Goal: Book appointment/travel/reservation

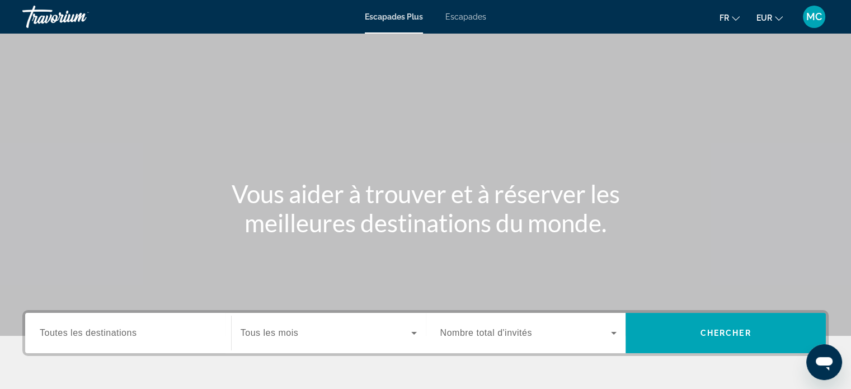
click at [119, 327] on div "Destination Toutes les destinations" at bounding box center [128, 333] width 177 height 32
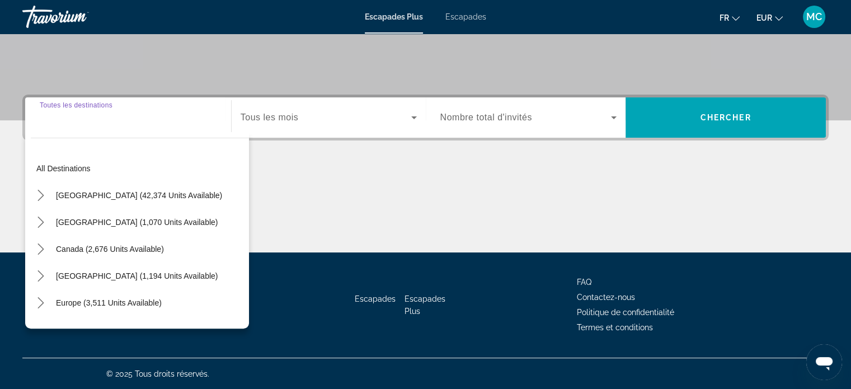
click at [65, 126] on div "Widget de recherche" at bounding box center [128, 118] width 177 height 32
drag, startPoint x: 155, startPoint y: 129, endPoint x: 138, endPoint y: 150, distance: 27.0
click at [152, 129] on div "Widget de recherche" at bounding box center [128, 118] width 177 height 32
click at [111, 296] on span "Select destination: Europe (3,511 units available)" at bounding box center [108, 302] width 117 height 27
type input "**********"
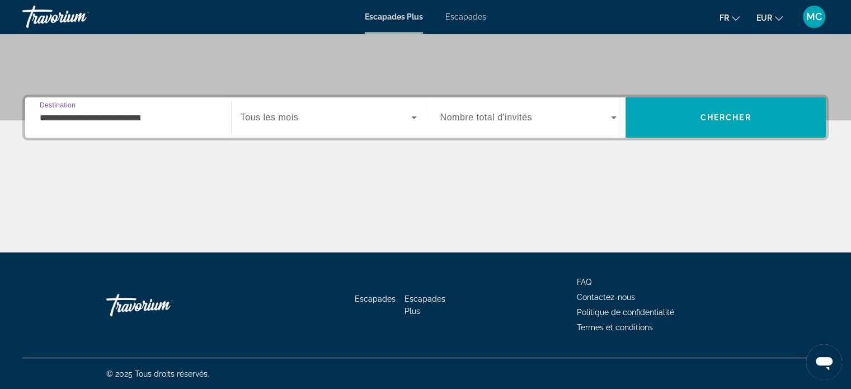
click at [416, 116] on icon "Widget de recherche" at bounding box center [414, 117] width 6 height 3
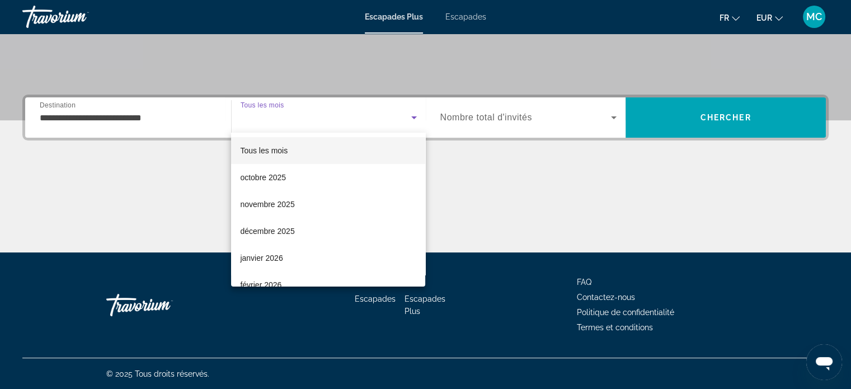
click at [416, 116] on div at bounding box center [425, 194] width 851 height 389
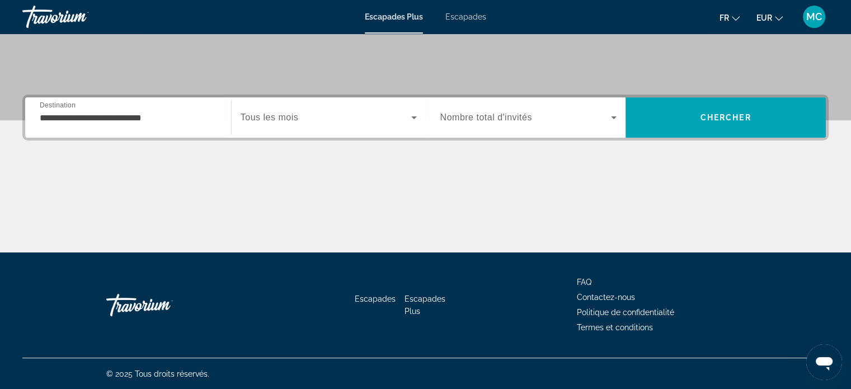
click at [413, 114] on icon "Widget de recherche" at bounding box center [414, 117] width 13 height 13
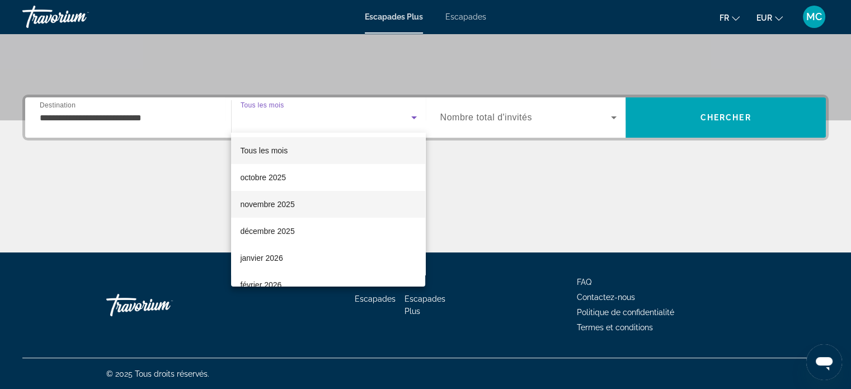
click at [296, 203] on mat-option "novembre 2025" at bounding box center [328, 204] width 194 height 27
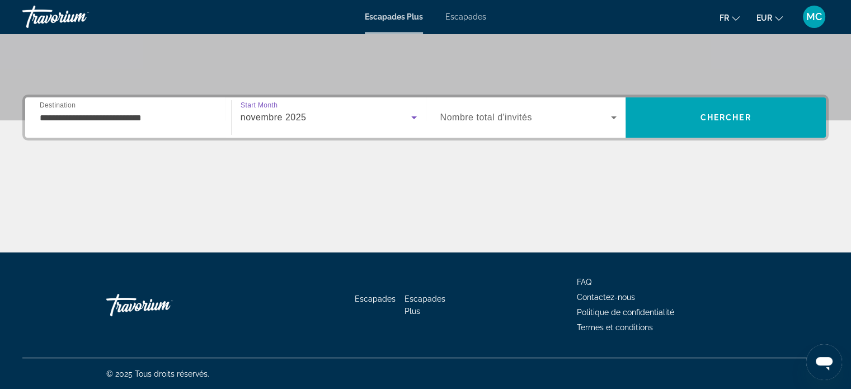
click at [611, 115] on icon "Widget de recherche" at bounding box center [613, 117] width 13 height 13
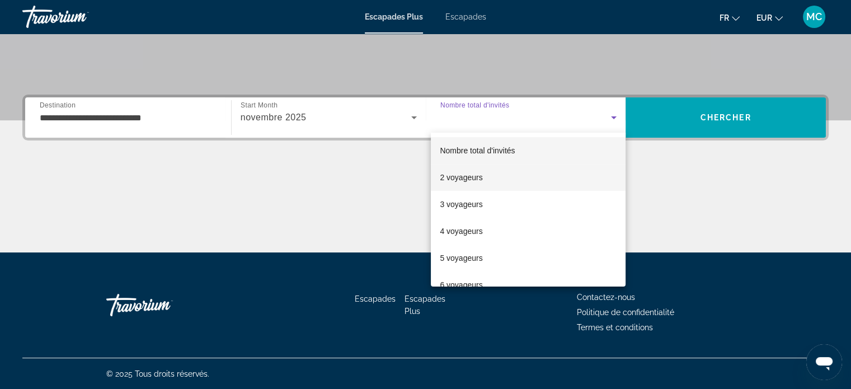
click at [475, 174] on font "2 voyageurs" at bounding box center [461, 177] width 43 height 9
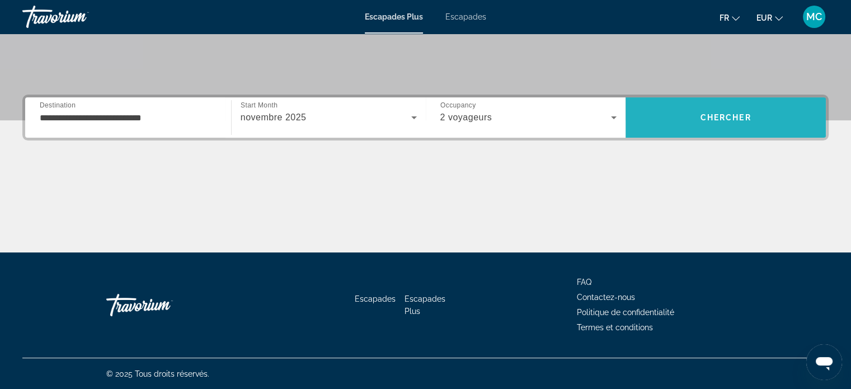
click at [735, 119] on span "Chercher" at bounding box center [726, 117] width 51 height 9
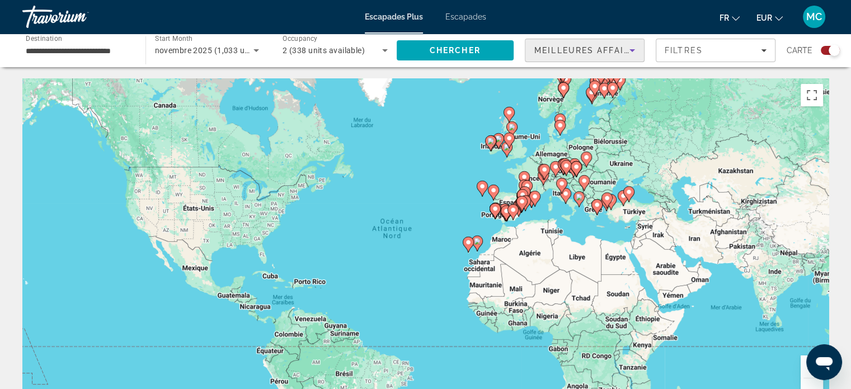
click at [635, 50] on icon "Sort by" at bounding box center [633, 50] width 6 height 3
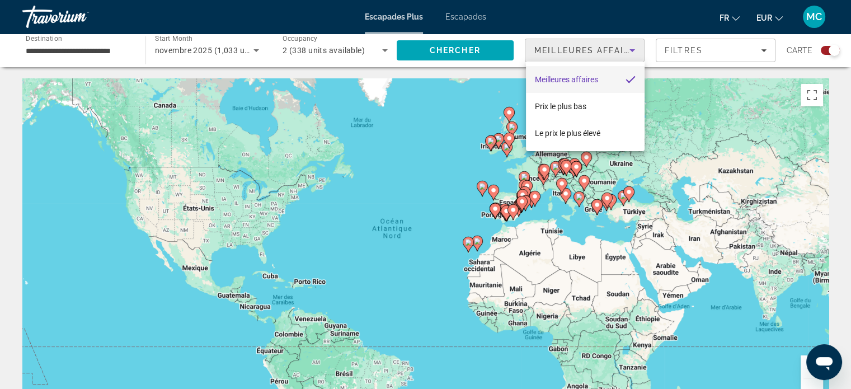
click at [696, 52] on div at bounding box center [425, 194] width 851 height 389
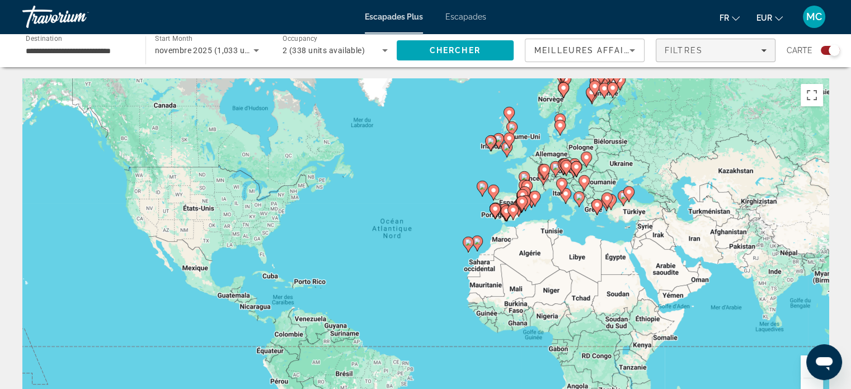
click at [773, 40] on span "Filters" at bounding box center [716, 50] width 119 height 27
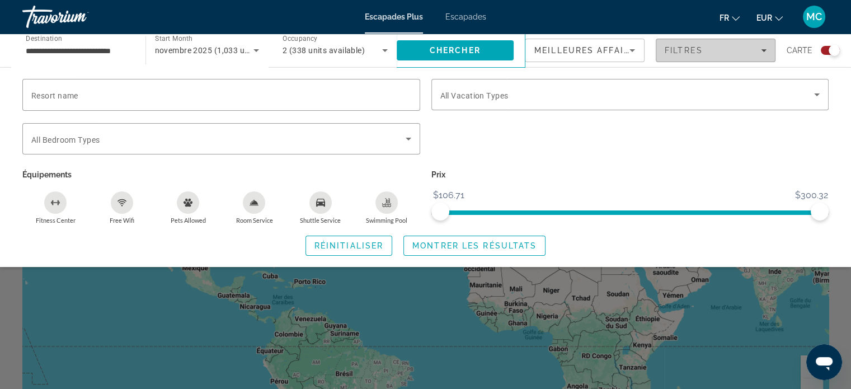
click at [766, 50] on icon "Filters" at bounding box center [764, 50] width 6 height 3
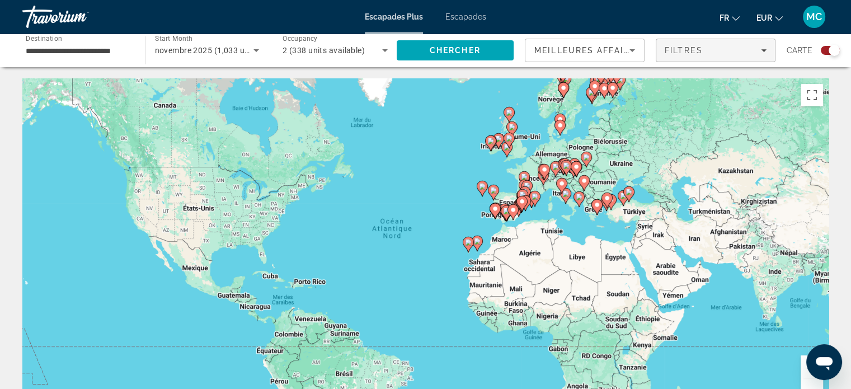
click at [766, 51] on icon "Filters" at bounding box center [764, 51] width 6 height 6
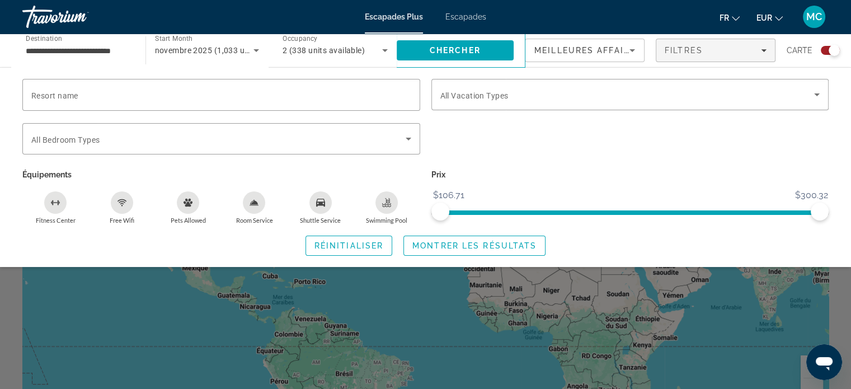
click at [784, 17] on ul "fr English Español Français Italiano Português русский EUR USD ($) MXN (Mex$) C…" at bounding box center [760, 17] width 80 height 18
click at [733, 15] on icon "Changer de langue" at bounding box center [736, 19] width 8 height 8
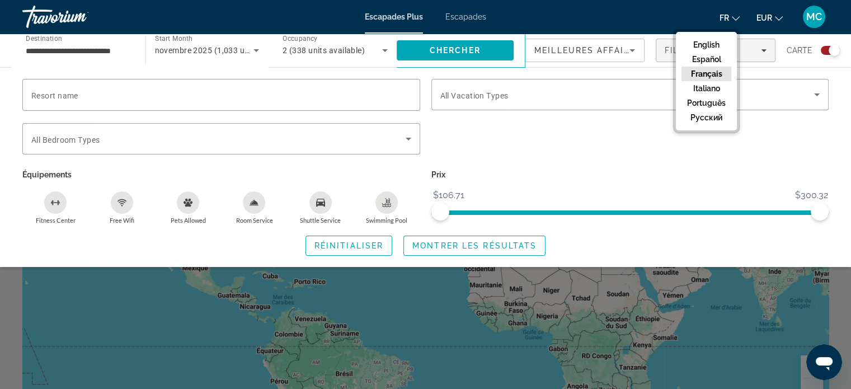
click at [710, 71] on button "Français" at bounding box center [707, 74] width 50 height 15
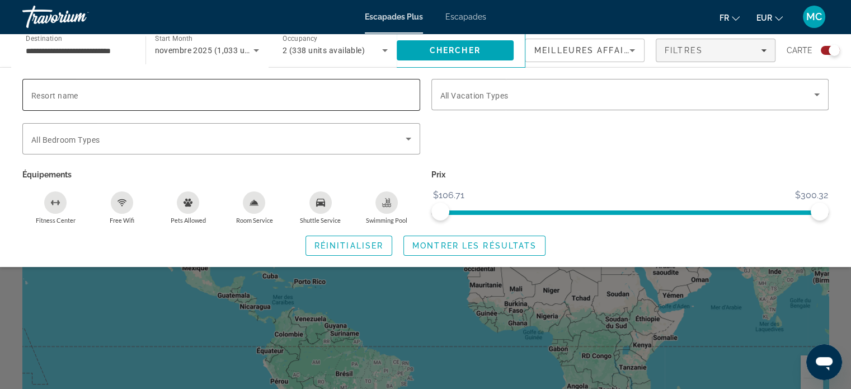
click at [78, 96] on label "Resort name" at bounding box center [54, 95] width 47 height 9
click at [78, 96] on input "Resort name" at bounding box center [221, 94] width 380 height 13
type input "*****"
click at [481, 94] on span "All Vacation Types" at bounding box center [475, 95] width 68 height 9
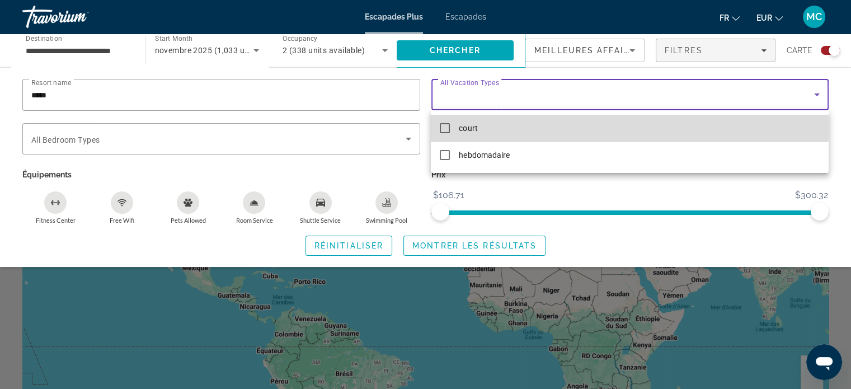
click at [448, 127] on mat-pseudo-checkbox at bounding box center [445, 128] width 10 height 10
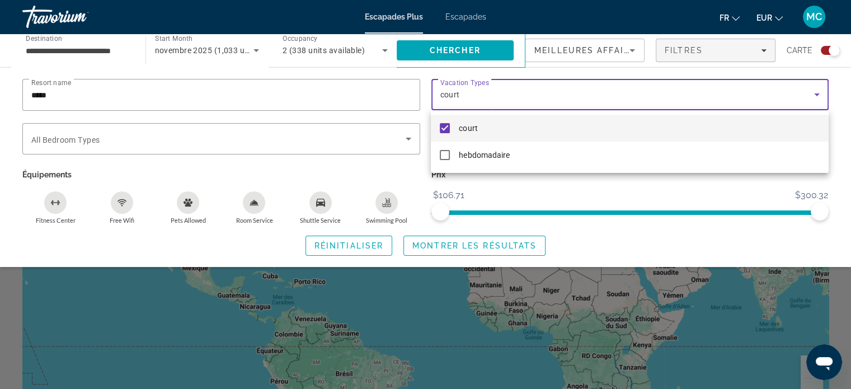
scroll to position [112, 0]
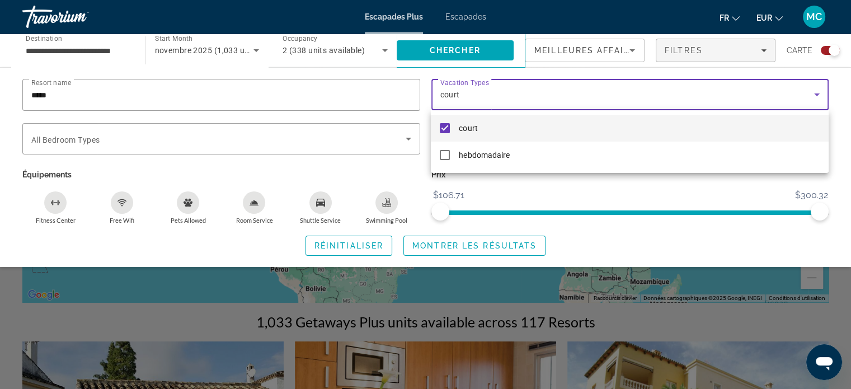
click at [186, 123] on div at bounding box center [425, 194] width 851 height 389
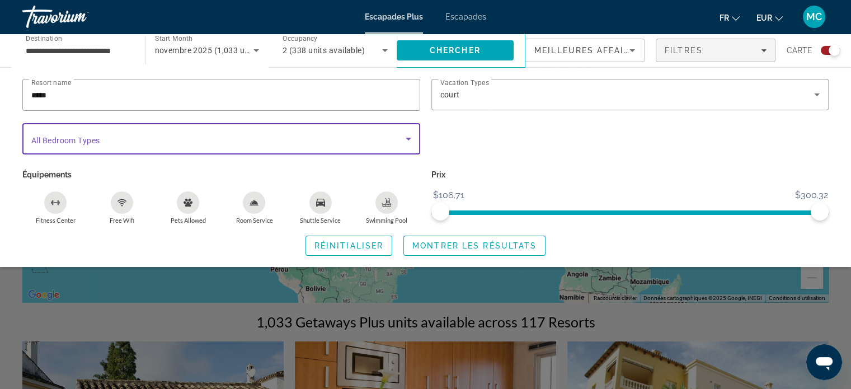
click at [171, 136] on span "Search widget" at bounding box center [218, 138] width 375 height 13
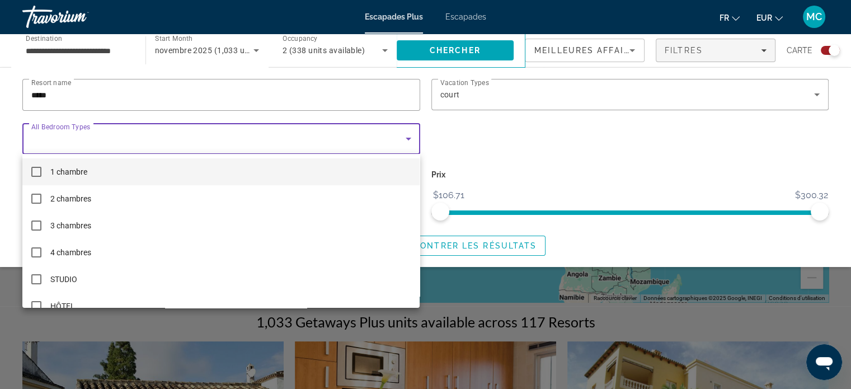
click at [38, 176] on mat-pseudo-checkbox at bounding box center [36, 172] width 10 height 10
click at [741, 166] on div at bounding box center [425, 194] width 851 height 389
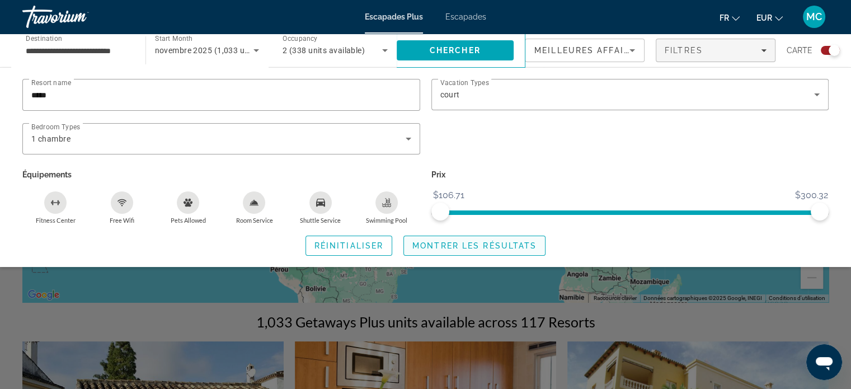
click at [450, 242] on span "Montrer les résultats" at bounding box center [475, 245] width 124 height 9
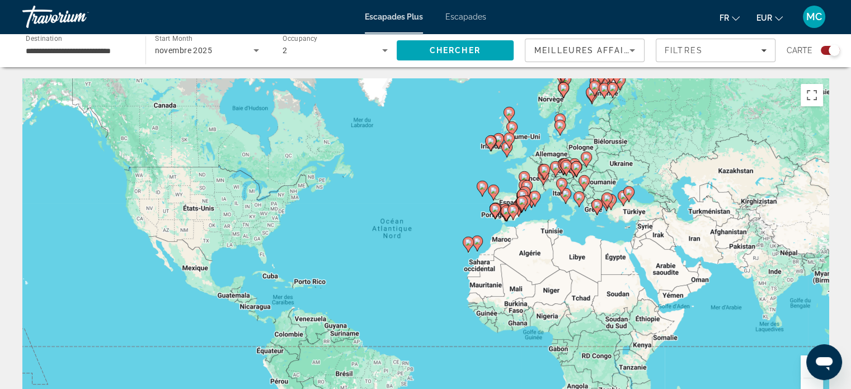
click at [464, 13] on font "Escapades" at bounding box center [466, 16] width 41 height 9
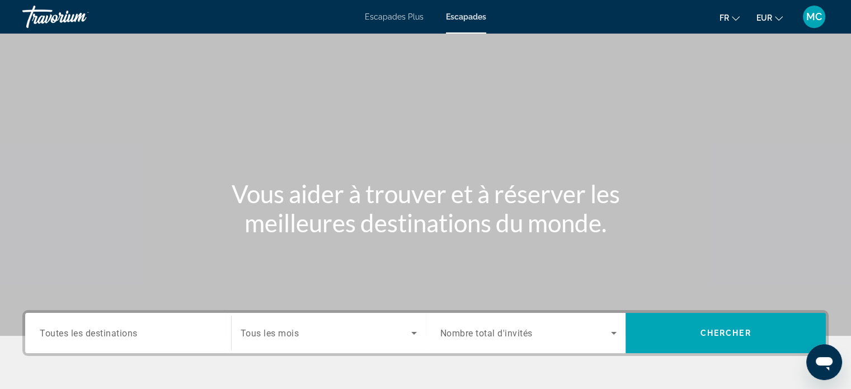
click at [134, 333] on span "Toutes les destinations" at bounding box center [89, 332] width 98 height 11
click at [134, 333] on input "Destination Toutes les destinations" at bounding box center [128, 333] width 177 height 13
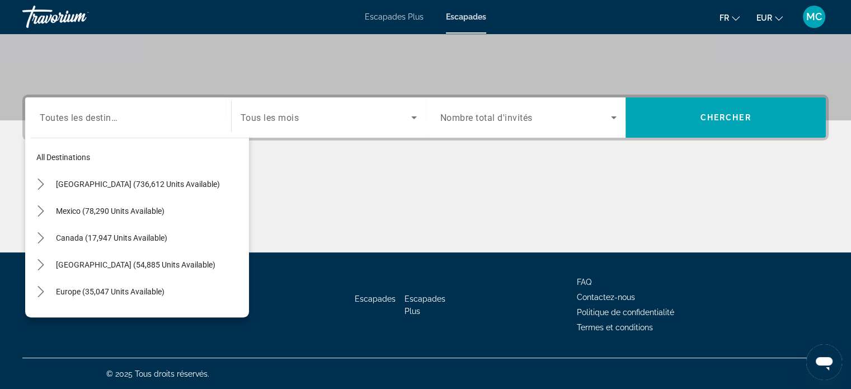
click at [85, 128] on div "Search widget" at bounding box center [128, 118] width 177 height 32
click at [381, 298] on font "Escapades" at bounding box center [375, 298] width 41 height 9
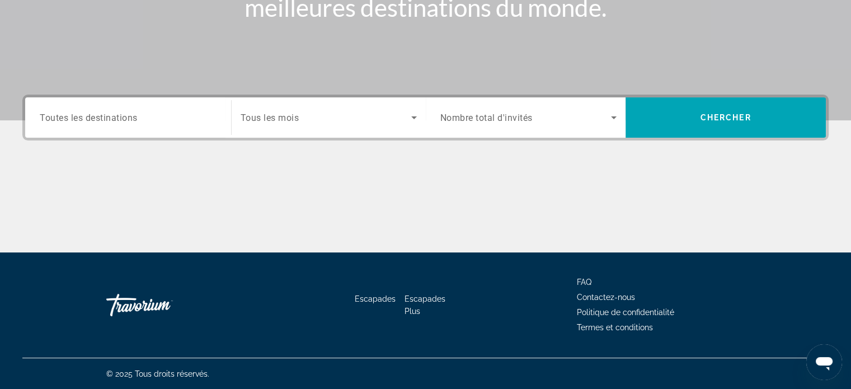
scroll to position [0, 0]
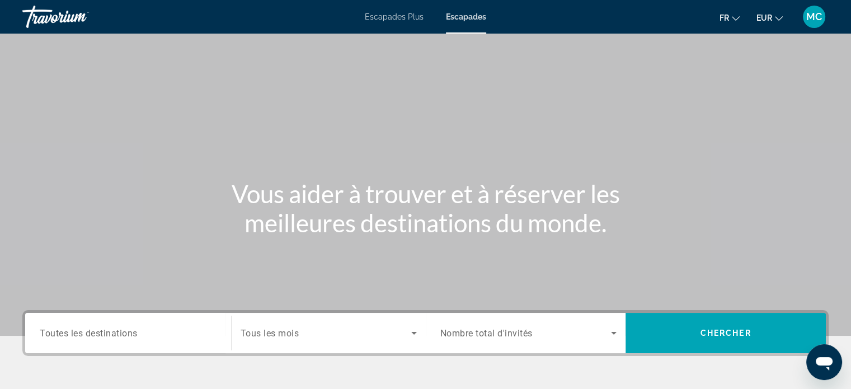
click at [614, 331] on icon "Search widget" at bounding box center [613, 332] width 13 height 13
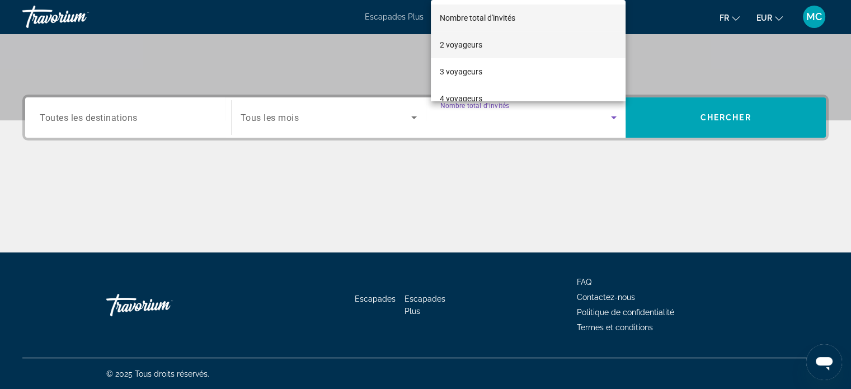
click at [459, 46] on font "2 voyageurs" at bounding box center [461, 44] width 43 height 9
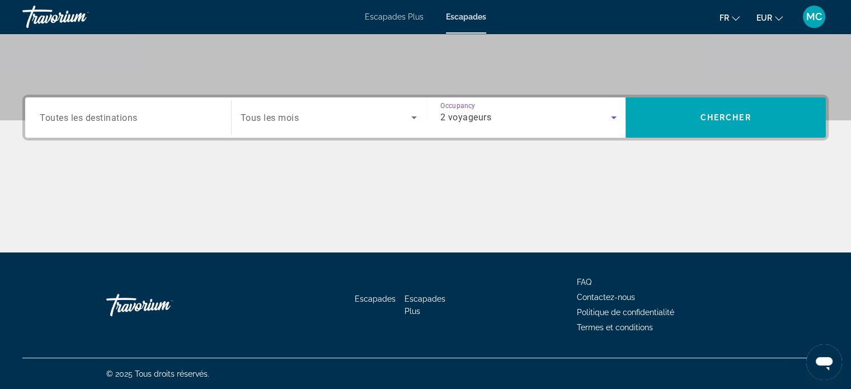
click at [614, 114] on icon "Search widget" at bounding box center [613, 117] width 13 height 13
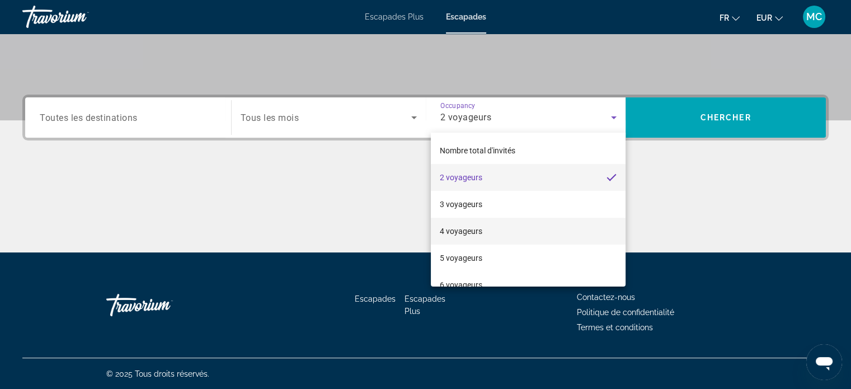
click at [470, 232] on font "4 voyageurs" at bounding box center [461, 231] width 43 height 9
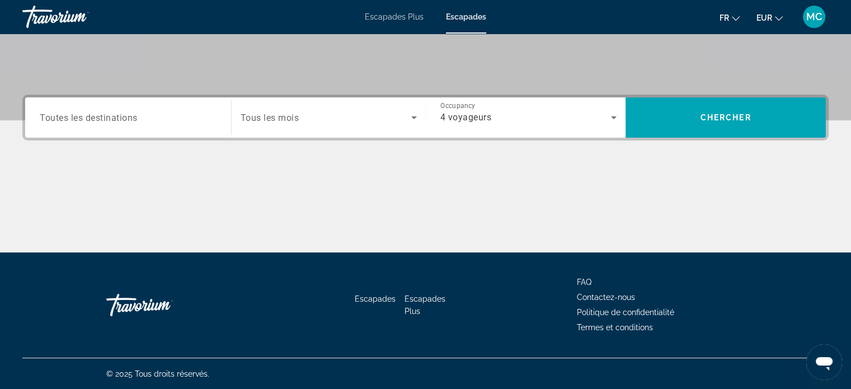
click at [114, 114] on span "Toutes les destinations" at bounding box center [89, 117] width 98 height 11
click at [114, 114] on input "Destination Toutes les destinations" at bounding box center [128, 117] width 177 height 13
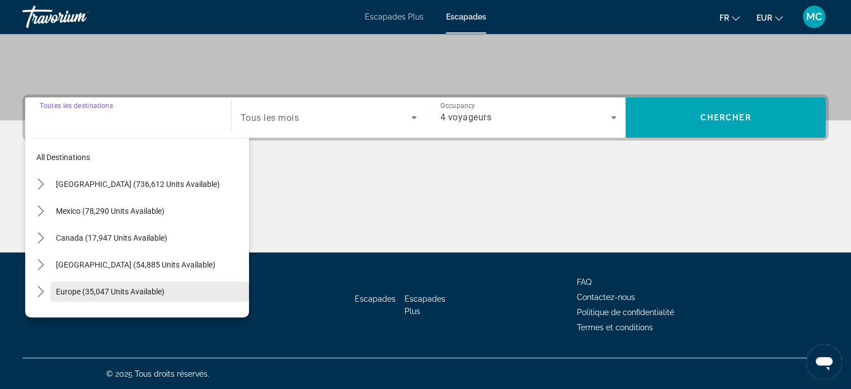
click at [74, 284] on span "Select destination: Europe (35,047 units available)" at bounding box center [149, 291] width 199 height 27
type input "**********"
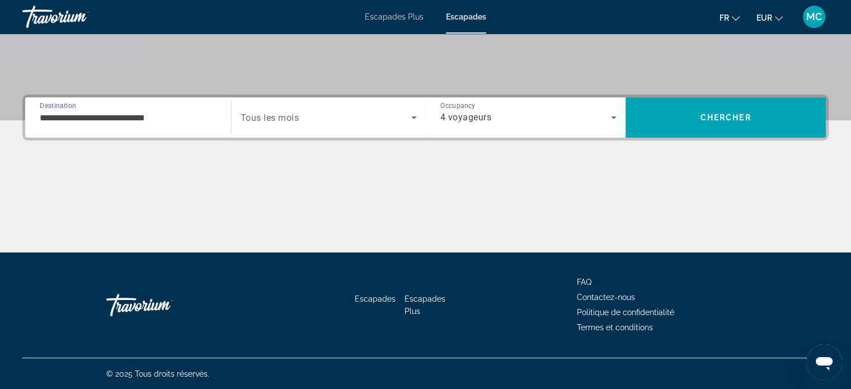
click at [263, 113] on span "Tous les mois" at bounding box center [270, 118] width 59 height 11
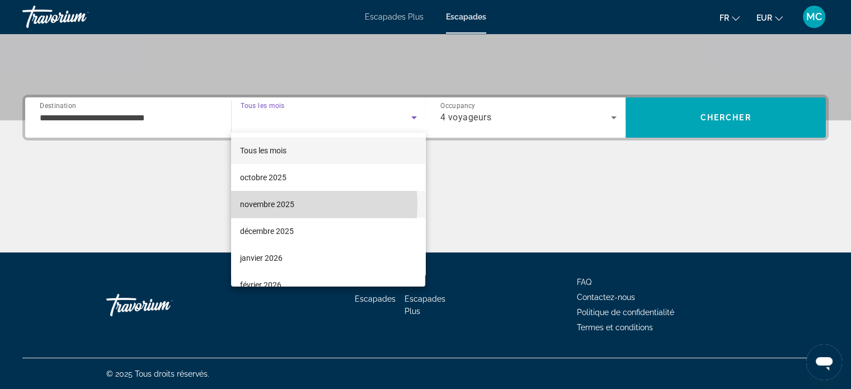
drag, startPoint x: 269, startPoint y: 205, endPoint x: 279, endPoint y: 202, distance: 10.1
click at [269, 205] on font "novembre 2025" at bounding box center [267, 204] width 54 height 9
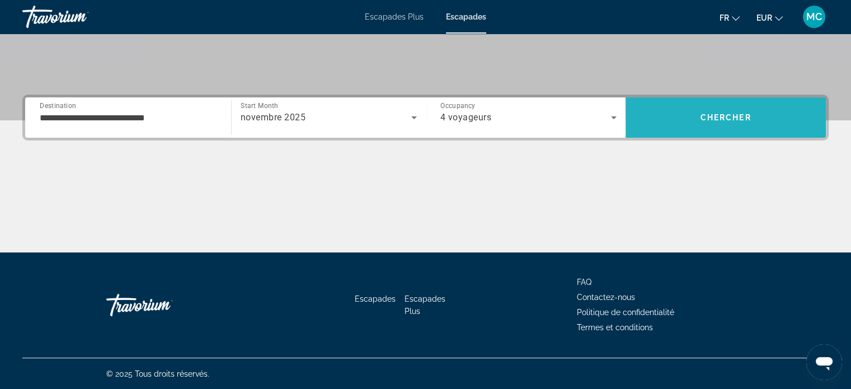
click at [742, 111] on span "Search" at bounding box center [726, 117] width 200 height 27
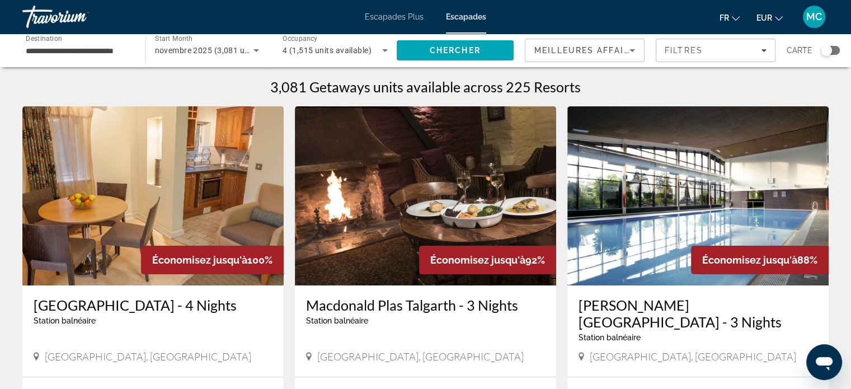
click at [383, 50] on icon "Search widget" at bounding box center [384, 50] width 13 height 13
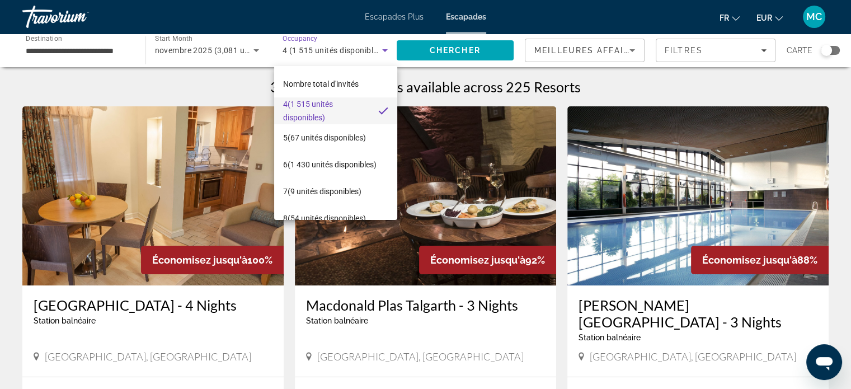
click at [383, 53] on div at bounding box center [425, 194] width 851 height 389
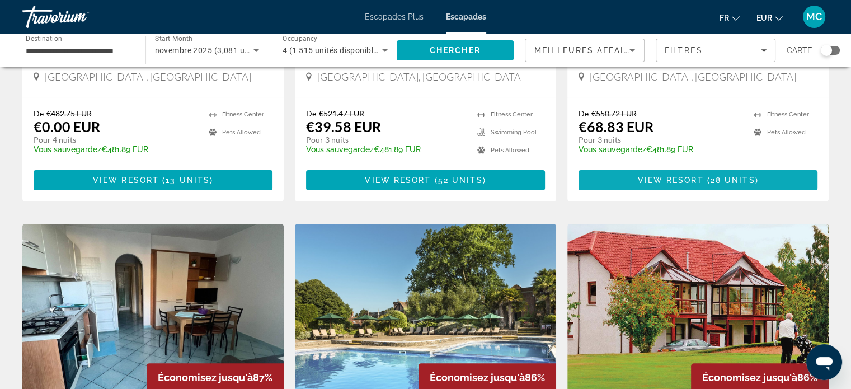
scroll to position [112, 0]
